Goal: Task Accomplishment & Management: Complete application form

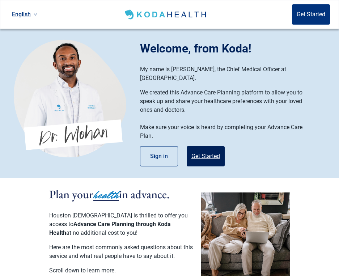
click at [203, 147] on button "Get Started" at bounding box center [206, 156] width 38 height 20
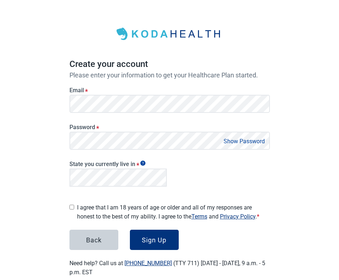
scroll to position [33, 0]
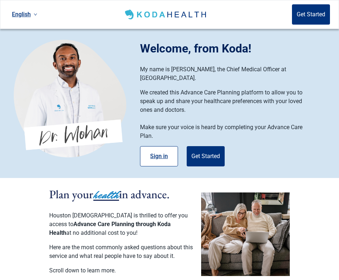
click at [158, 147] on button "Sign in" at bounding box center [159, 156] width 38 height 20
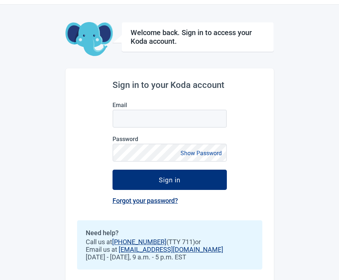
scroll to position [24, 0]
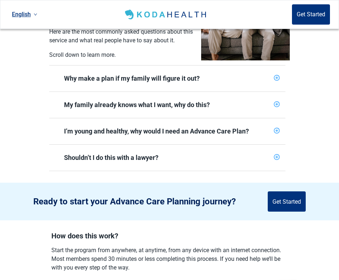
scroll to position [217, 0]
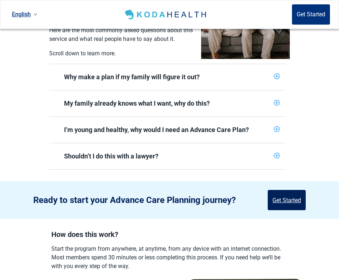
click at [284, 199] on button "Get Started" at bounding box center [287, 200] width 38 height 20
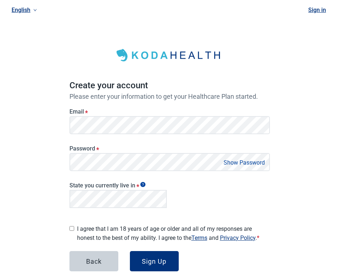
click at [296, 117] on div "English Sign in Create your account Please enter your information to get your H…" at bounding box center [169, 157] width 339 height 315
click at [294, 124] on div "English Sign in Create your account Please enter your information to get your H…" at bounding box center [169, 157] width 339 height 315
